Goal: Browse casually

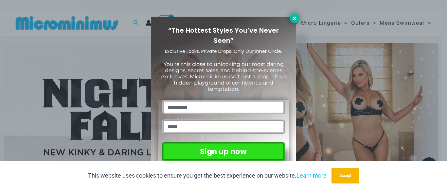
click at [293, 19] on icon at bounding box center [294, 18] width 6 height 6
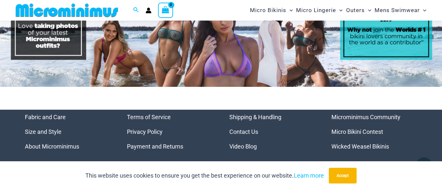
scroll to position [2887, 0]
